Goal: Navigation & Orientation: Find specific page/section

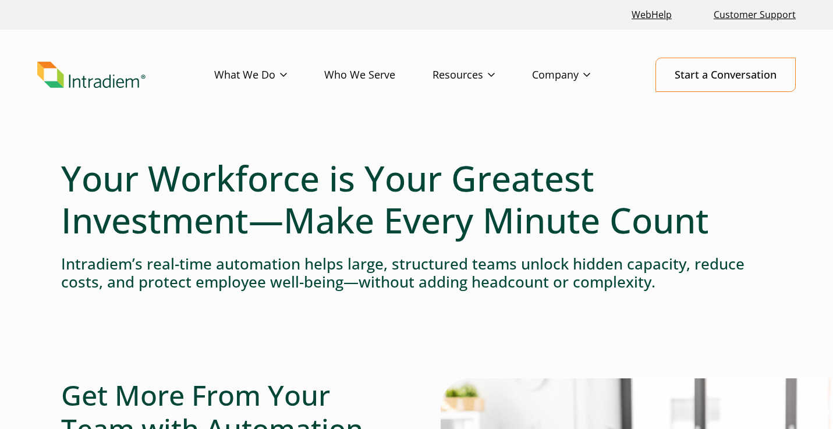
click at [652, 116] on header "Menu What We Do Platform Who We Serve Resources Blog Events & Webinars News Suc…" at bounding box center [416, 84] width 833 height 109
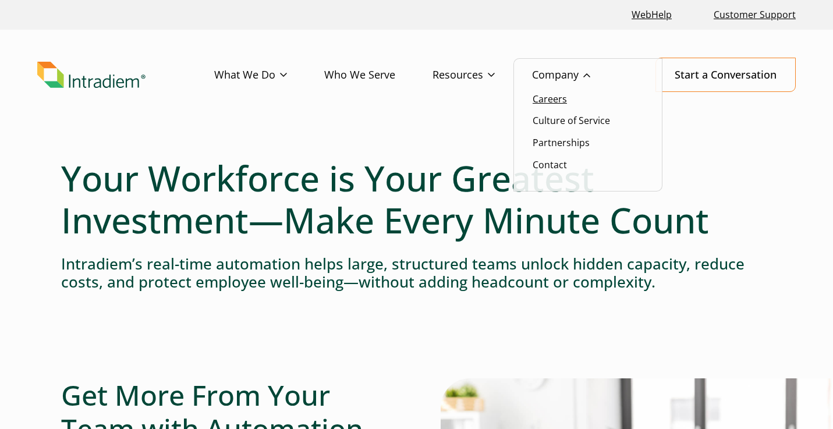
click at [558, 99] on link "Careers" at bounding box center [550, 99] width 34 height 13
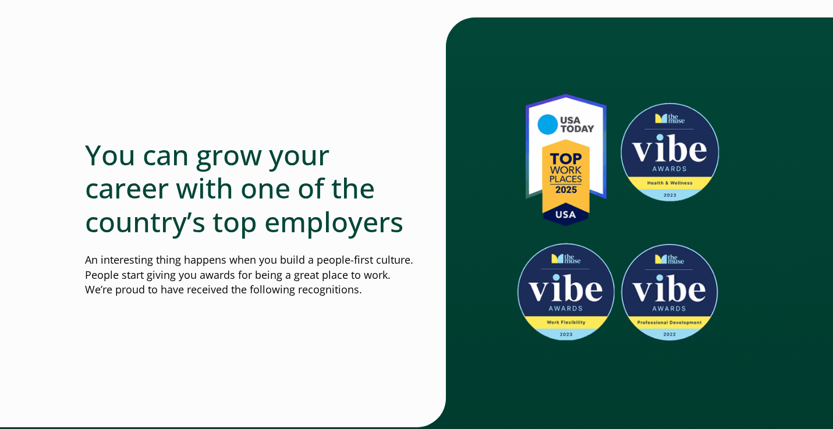
scroll to position [748, 0]
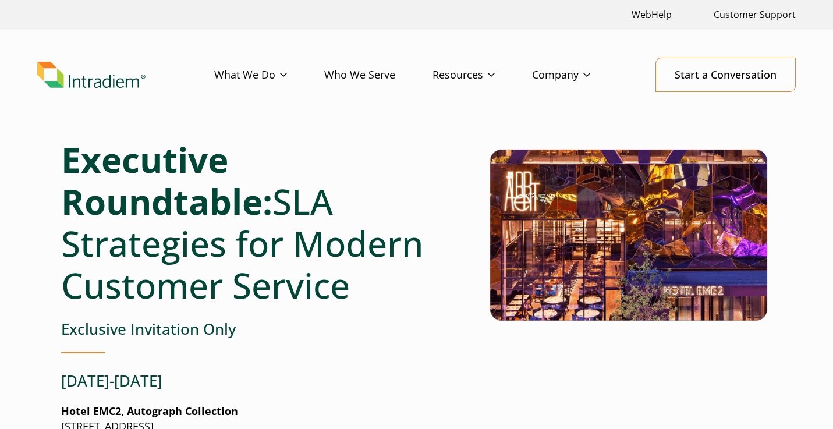
click at [100, 80] on img "Link to homepage of Intradiem" at bounding box center [91, 75] width 108 height 27
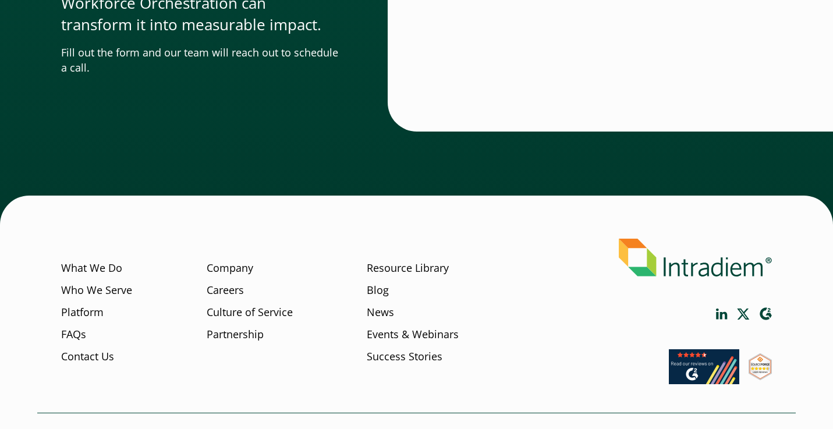
scroll to position [3604, 0]
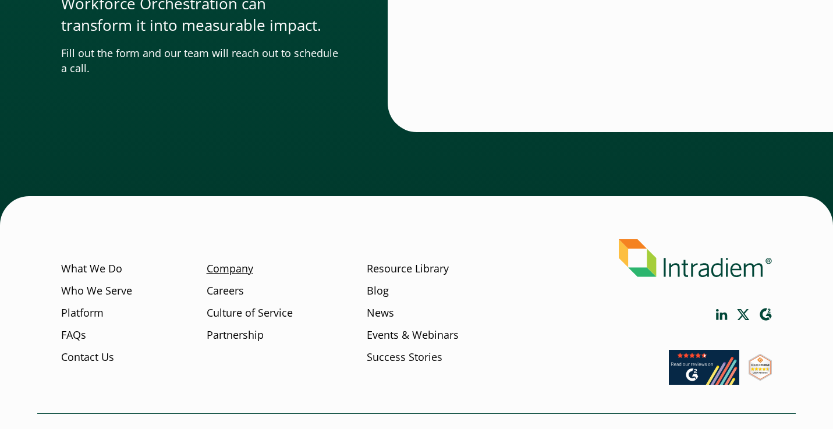
click at [235, 261] on link "Company" at bounding box center [230, 268] width 47 height 15
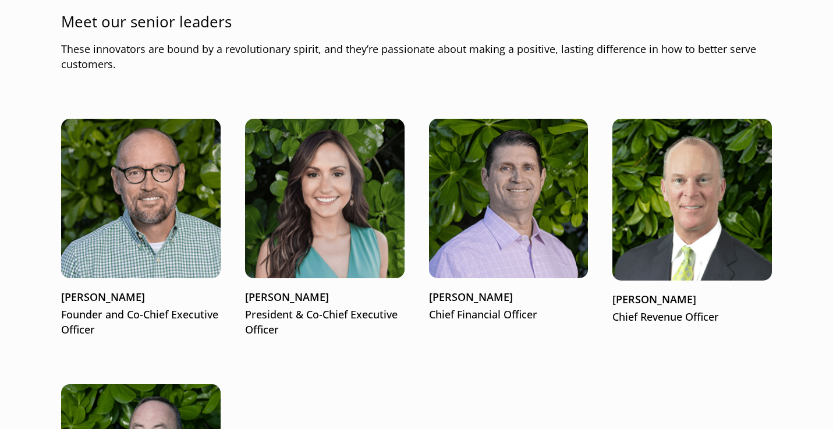
scroll to position [1407, 0]
